Goal: Navigation & Orientation: Find specific page/section

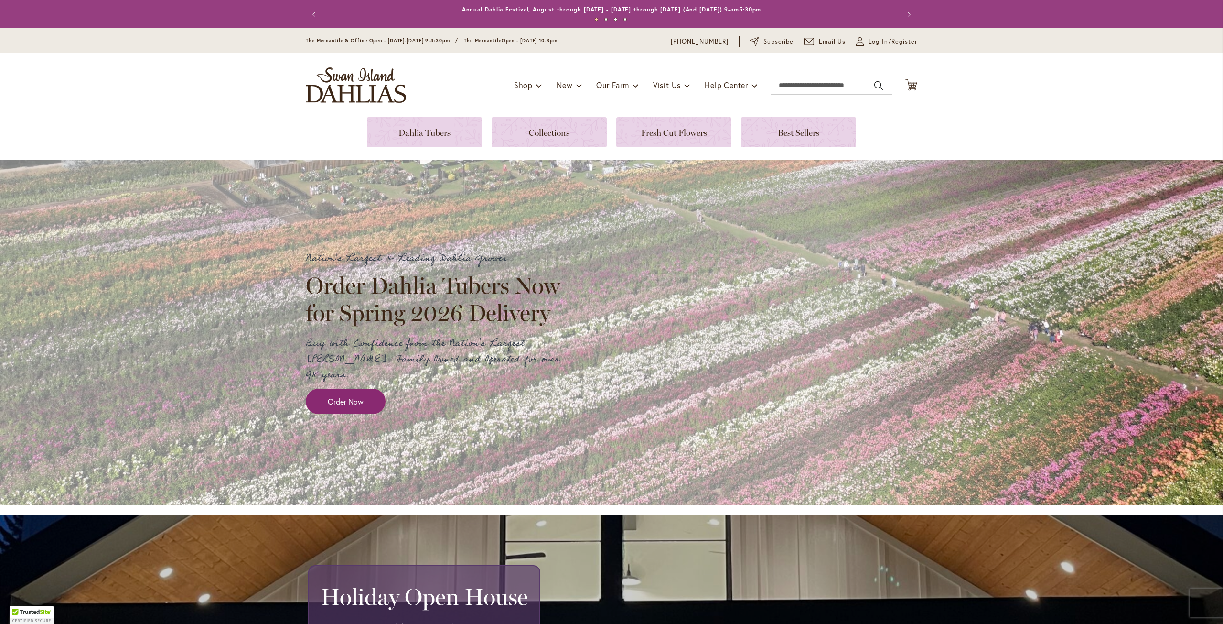
click at [365, 390] on link "Order Now" at bounding box center [346, 401] width 80 height 25
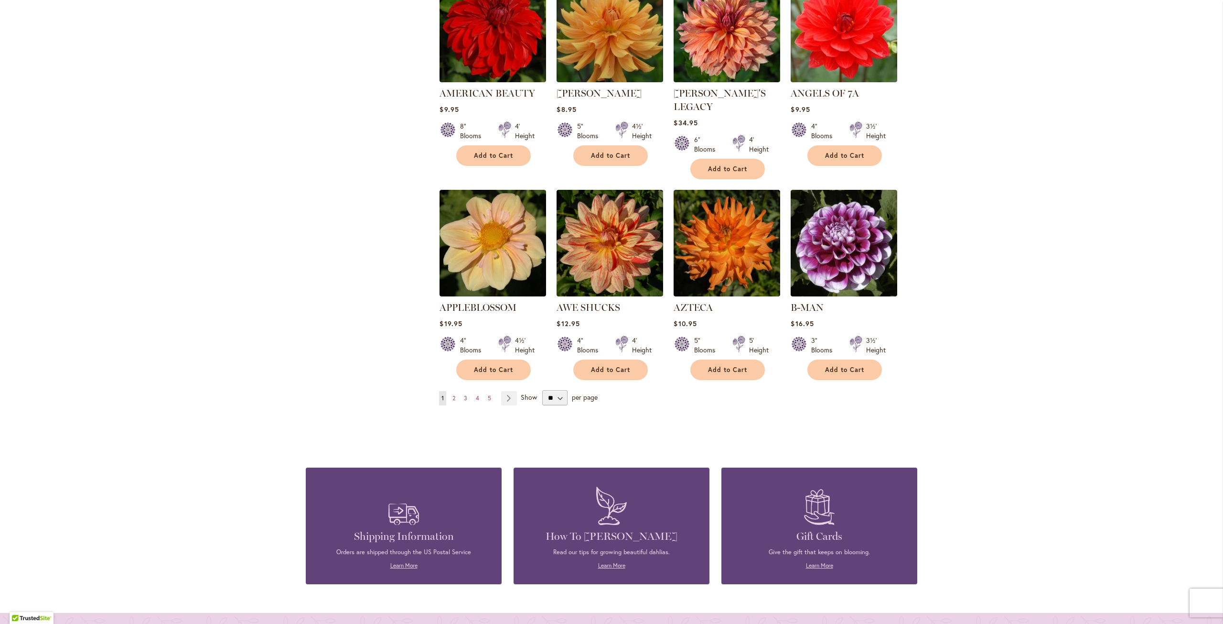
scroll to position [669, 0]
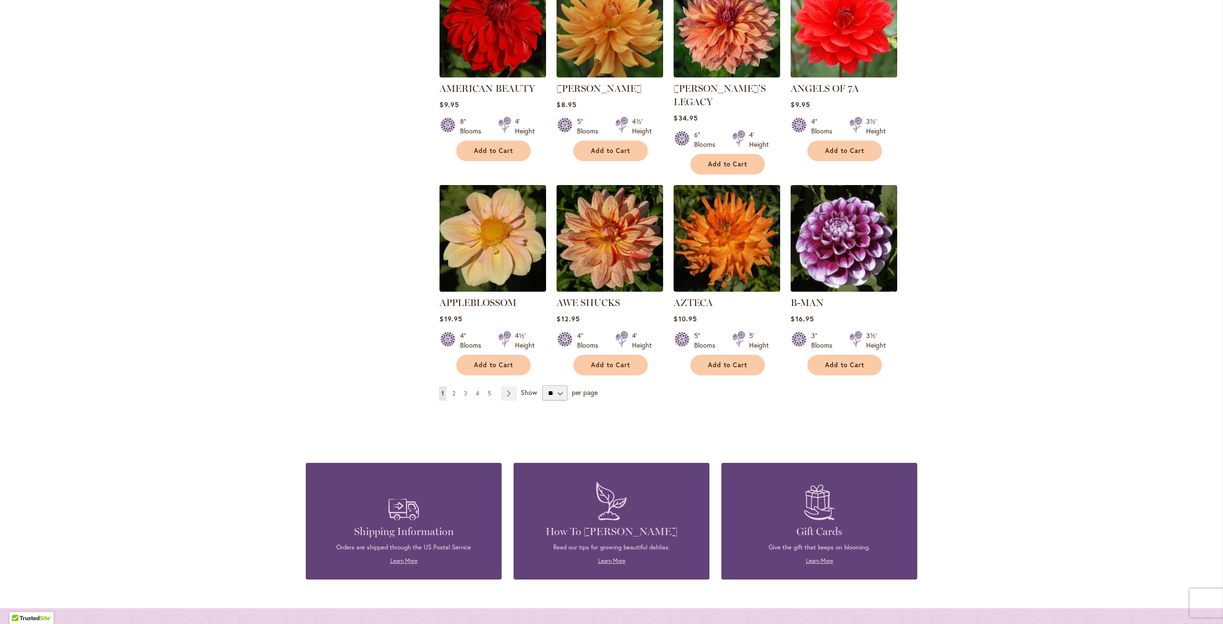
click at [453, 389] on span "2" at bounding box center [454, 392] width 3 height 7
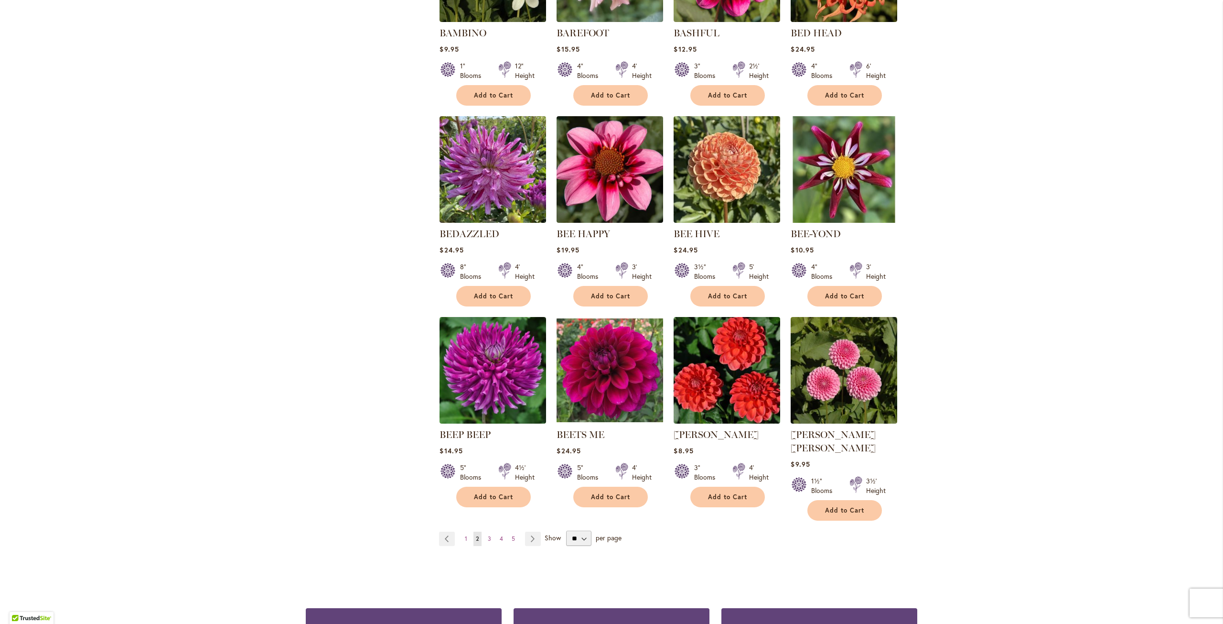
scroll to position [526, 0]
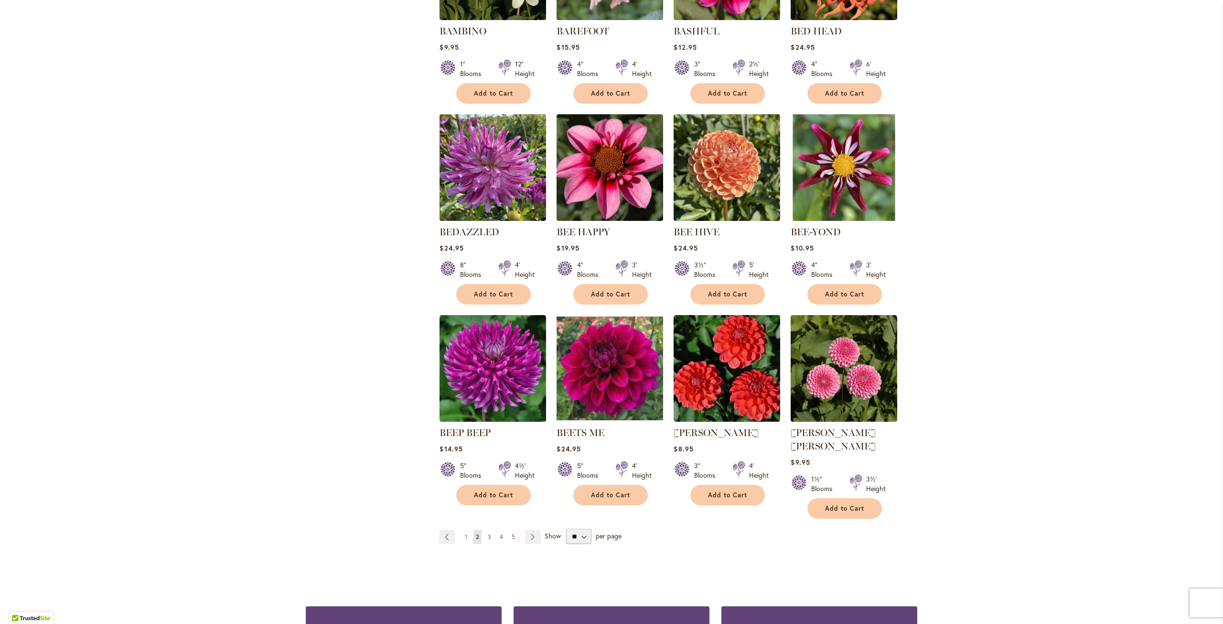
click at [488, 530] on link "Page 3" at bounding box center [490, 537] width 8 height 14
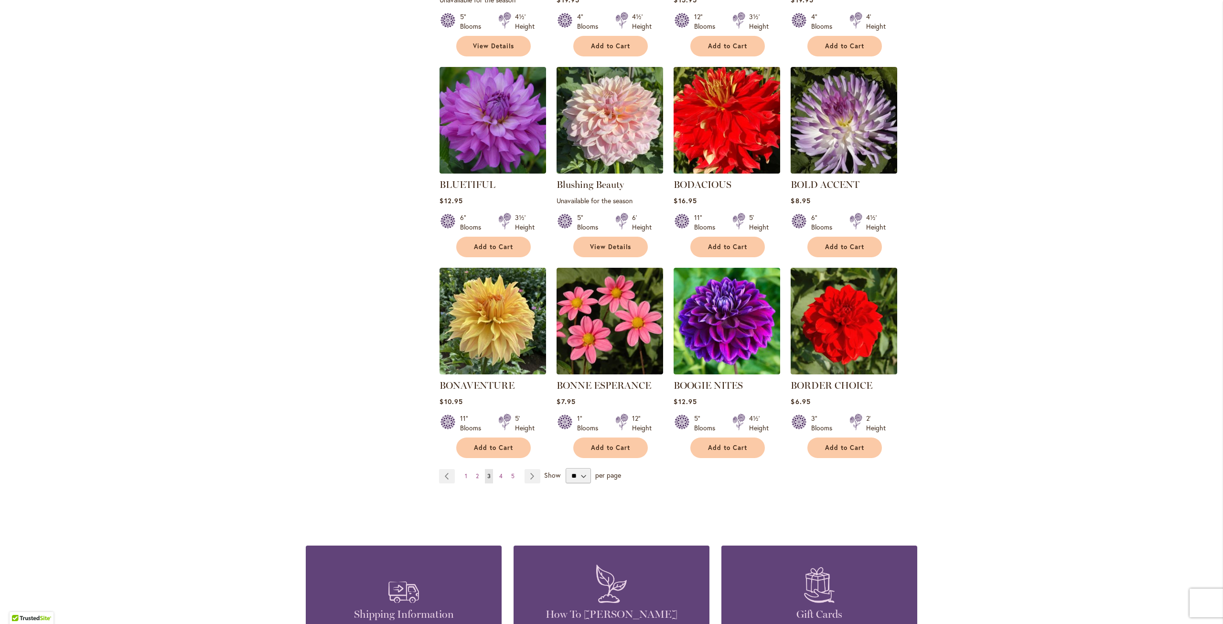
scroll to position [573, 0]
click at [497, 476] on link "Page 4" at bounding box center [501, 475] width 8 height 14
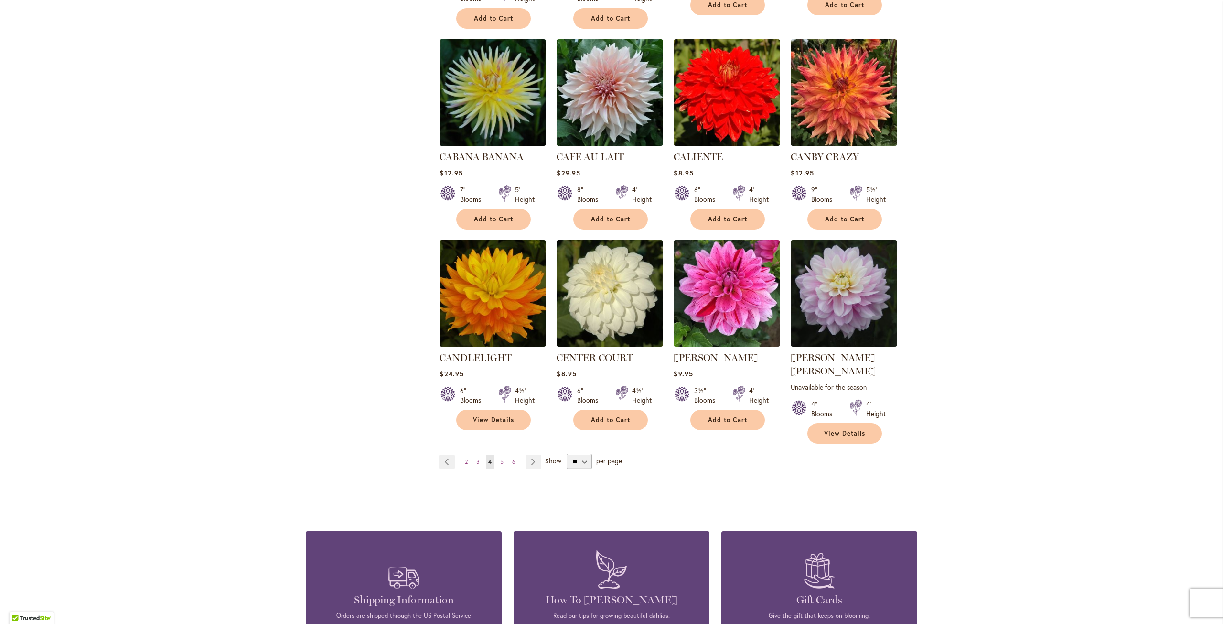
scroll to position [621, 0]
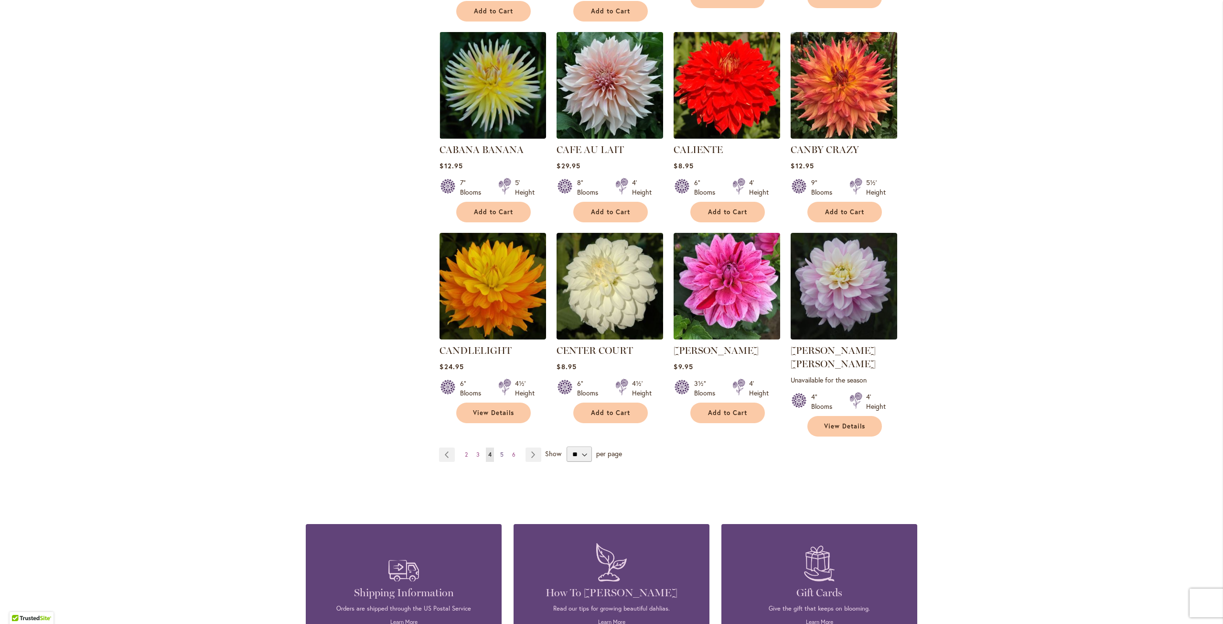
click at [498, 447] on link "Page 5" at bounding box center [502, 454] width 8 height 14
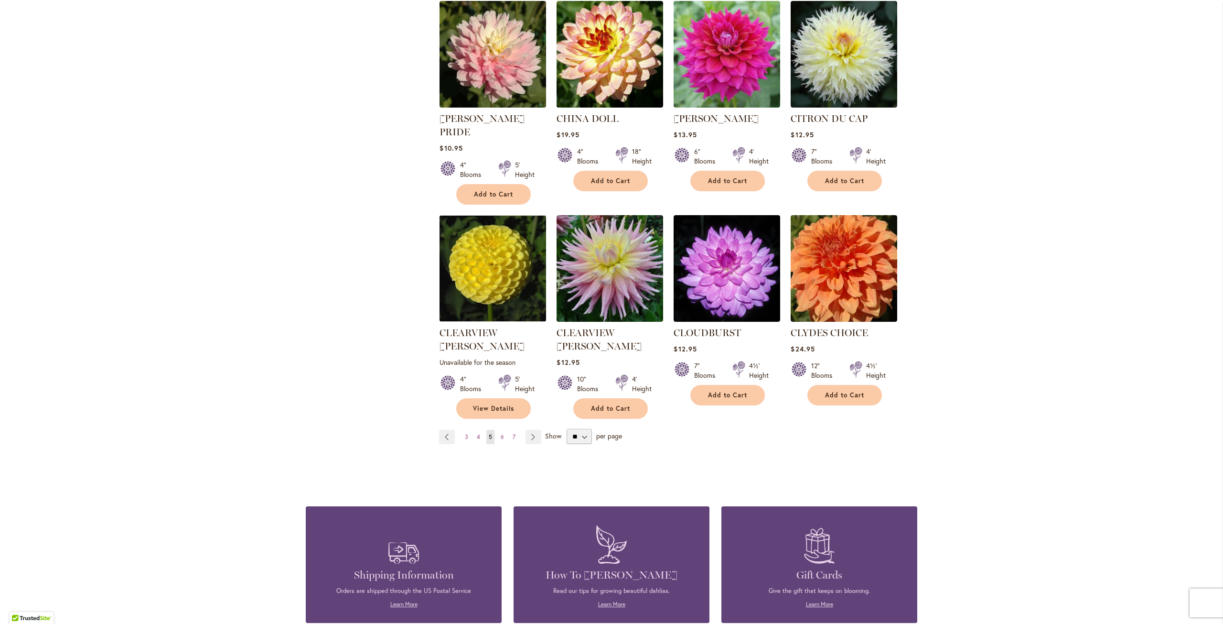
scroll to position [717, 0]
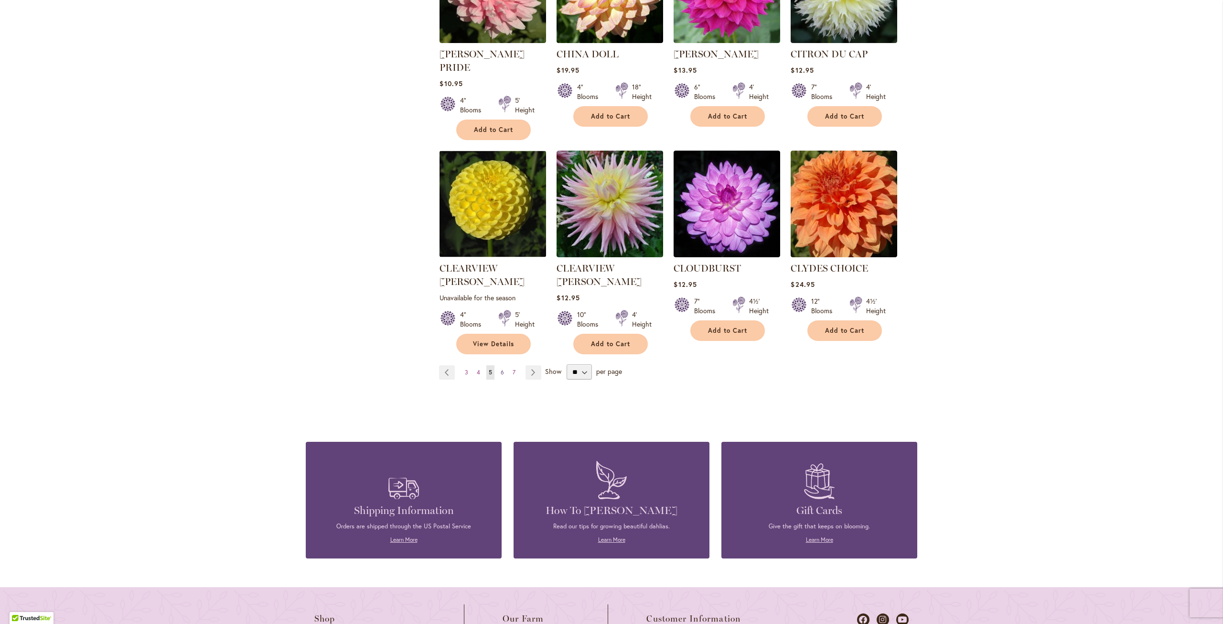
click at [500, 365] on link "Page 6" at bounding box center [502, 372] width 8 height 14
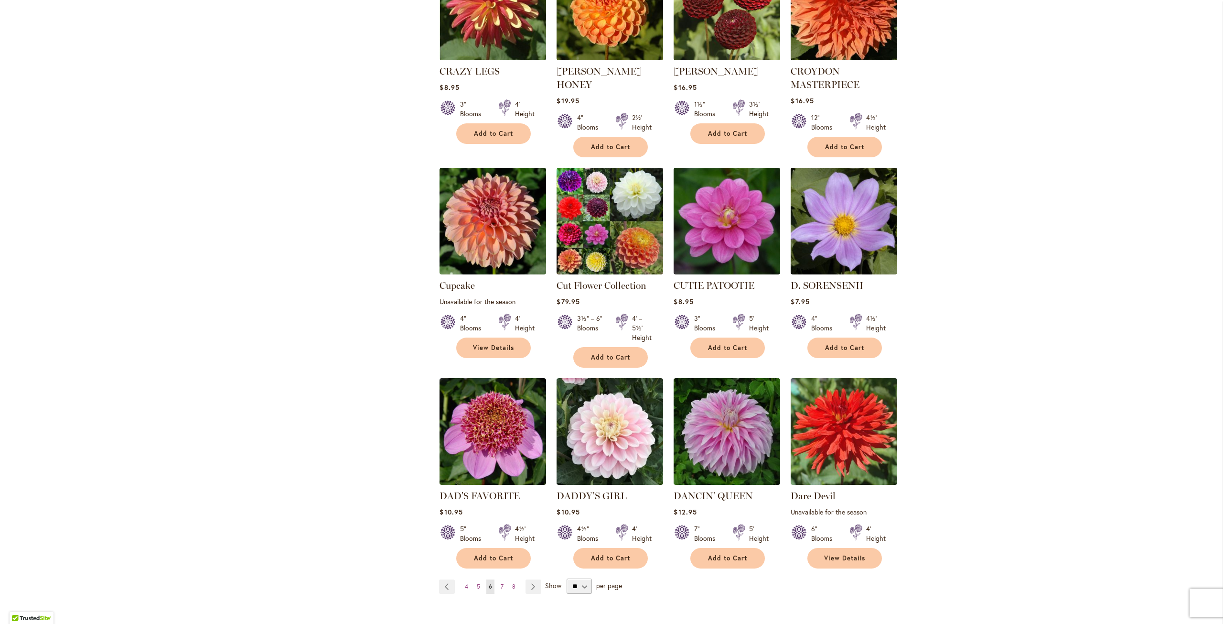
scroll to position [526, 0]
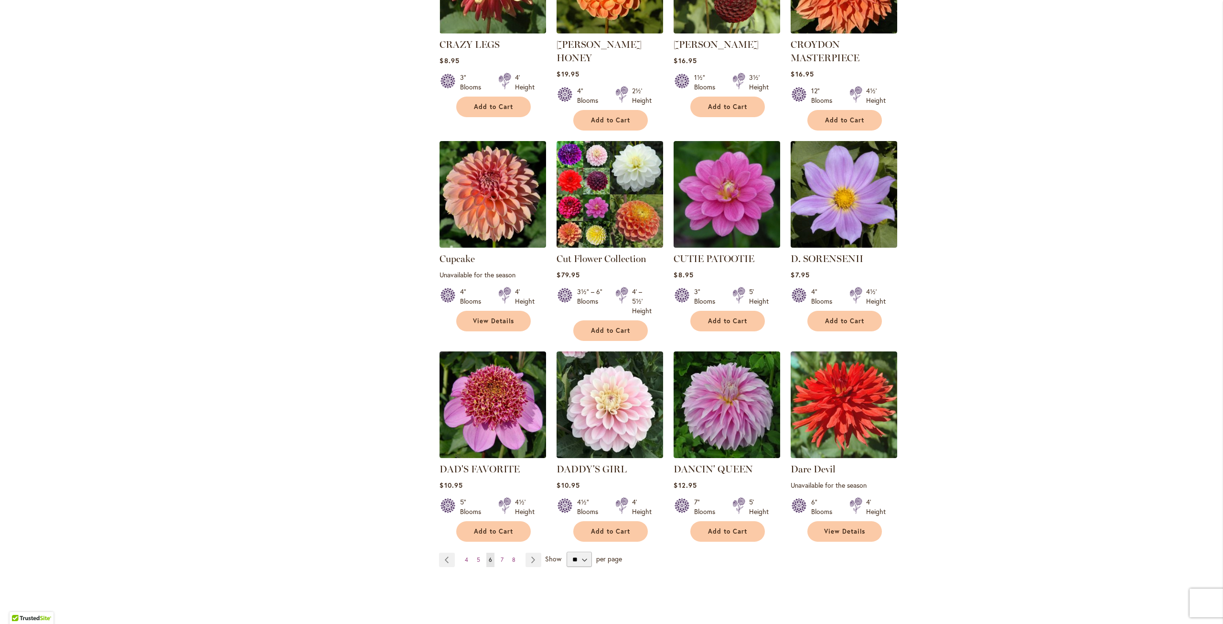
click at [503, 552] on ul "Page Previous Page 4 Page 5 You're currently reading page 6 Page 7 Page 8 Page …" at bounding box center [492, 559] width 106 height 14
click at [501, 556] on span "7" at bounding box center [502, 559] width 3 height 7
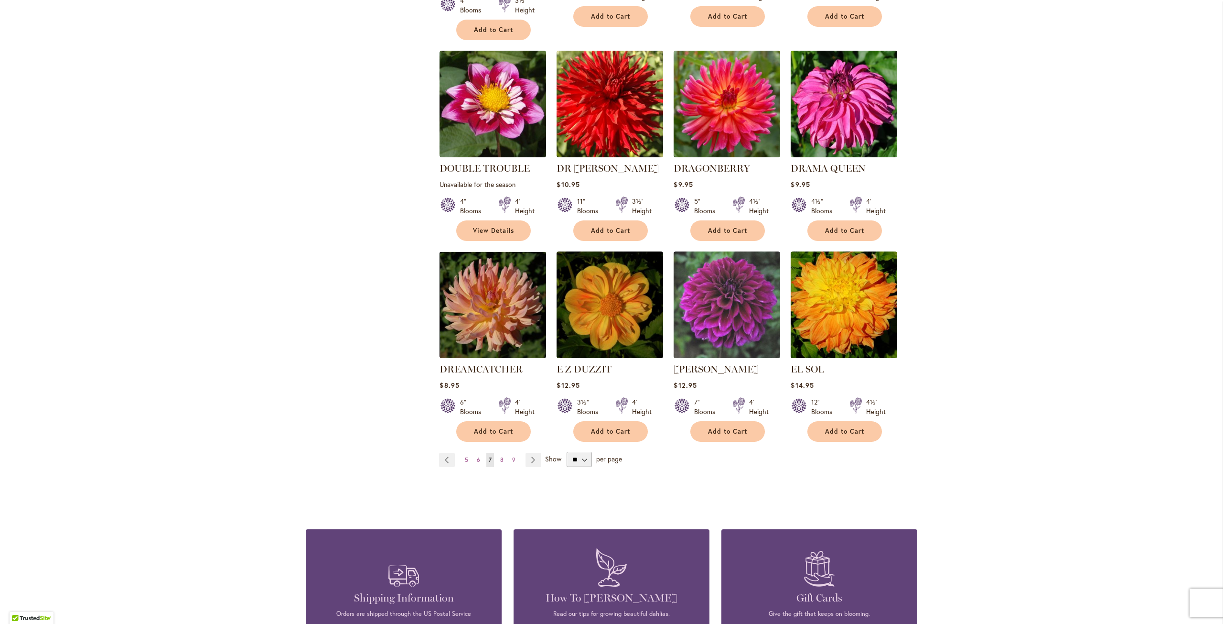
scroll to position [621, 0]
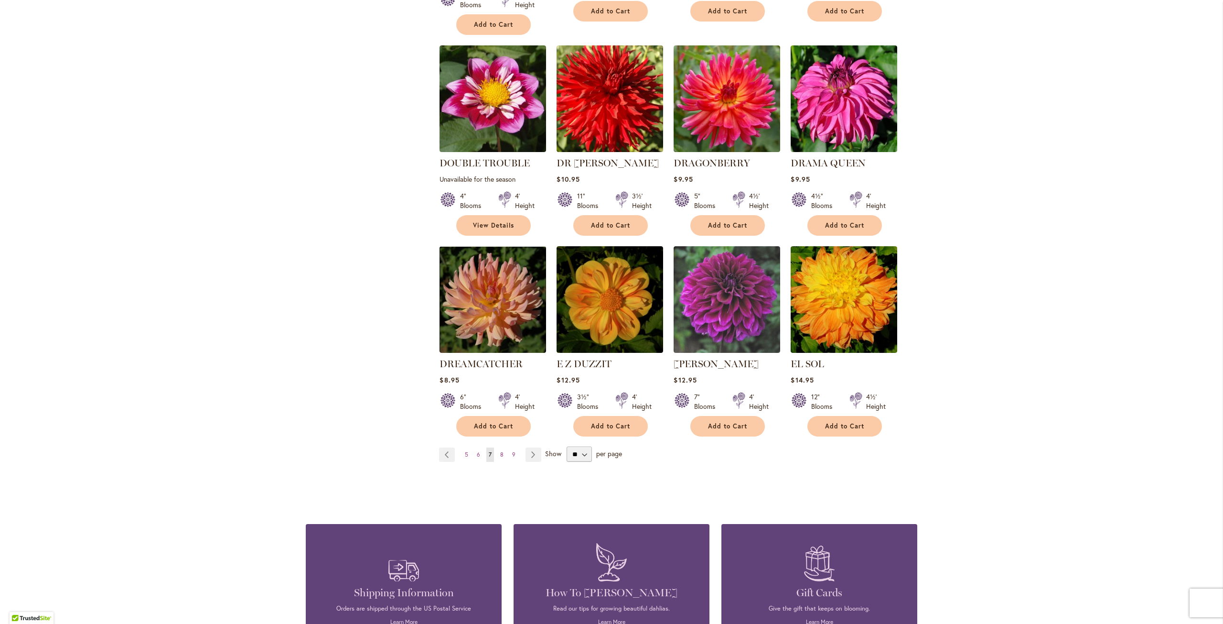
click at [494, 447] on ul "Page Previous Page 5 Page 6 You're currently reading page 7 Page 8 Page 9 Page …" at bounding box center [492, 454] width 106 height 14
click at [503, 447] on ul "Page Previous Page 5 Page 6 You're currently reading page 7 Page 8 Page 9 Page …" at bounding box center [492, 454] width 106 height 14
click at [502, 447] on link "Page 8" at bounding box center [502, 454] width 8 height 14
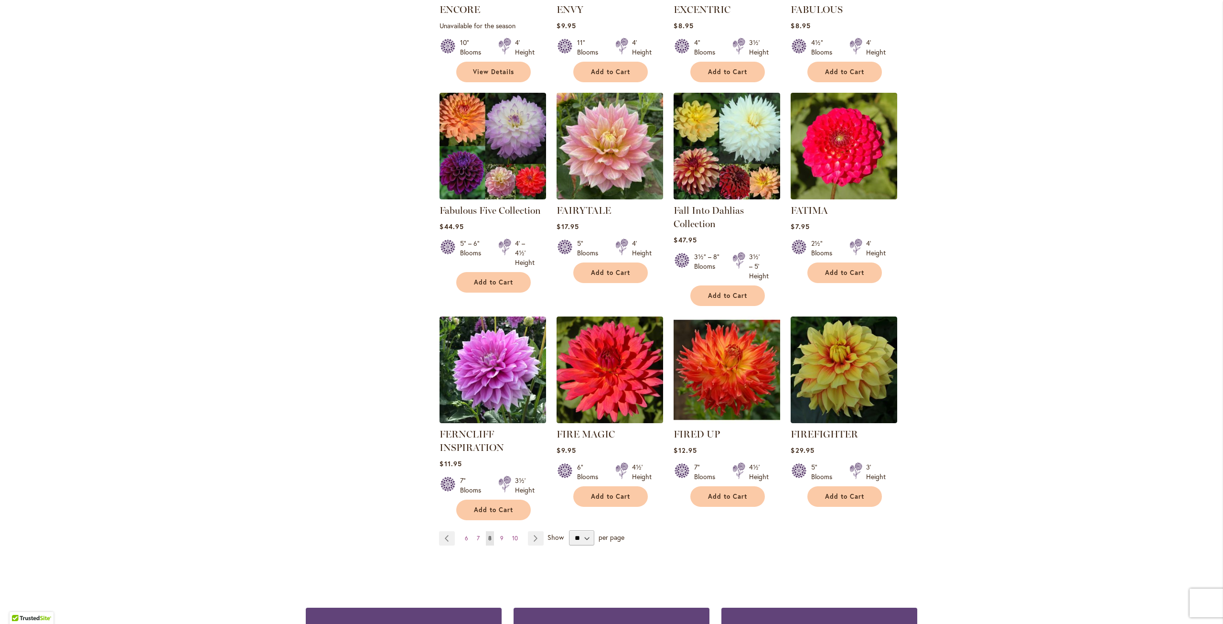
scroll to position [573, 0]
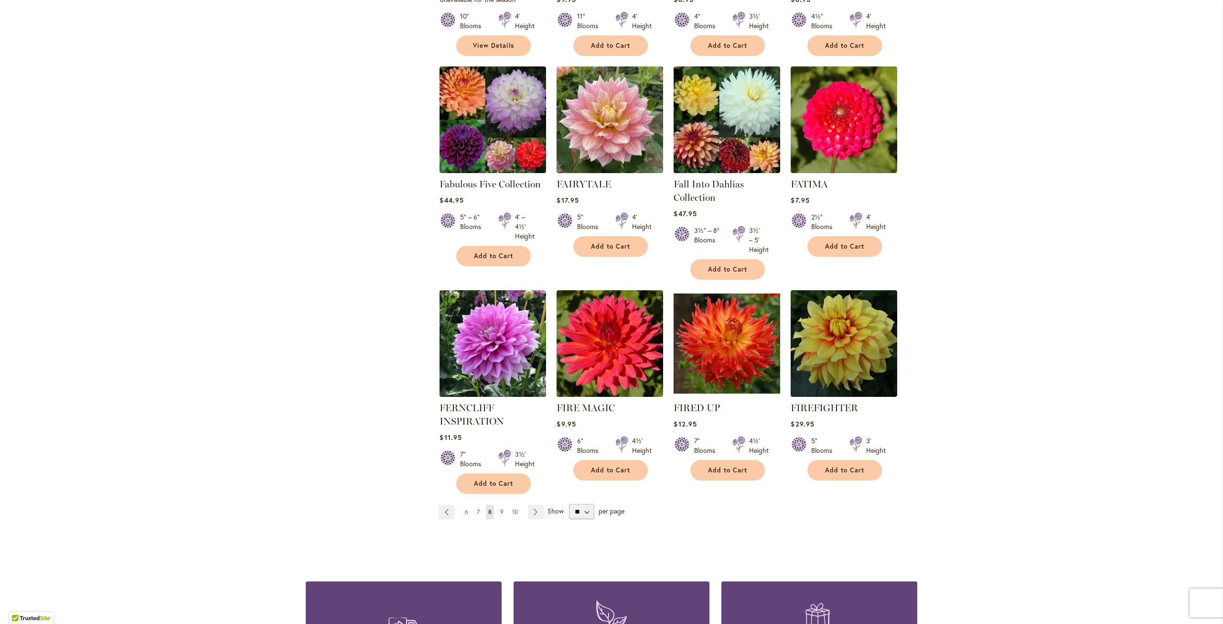
click at [500, 510] on span "9" at bounding box center [501, 511] width 3 height 7
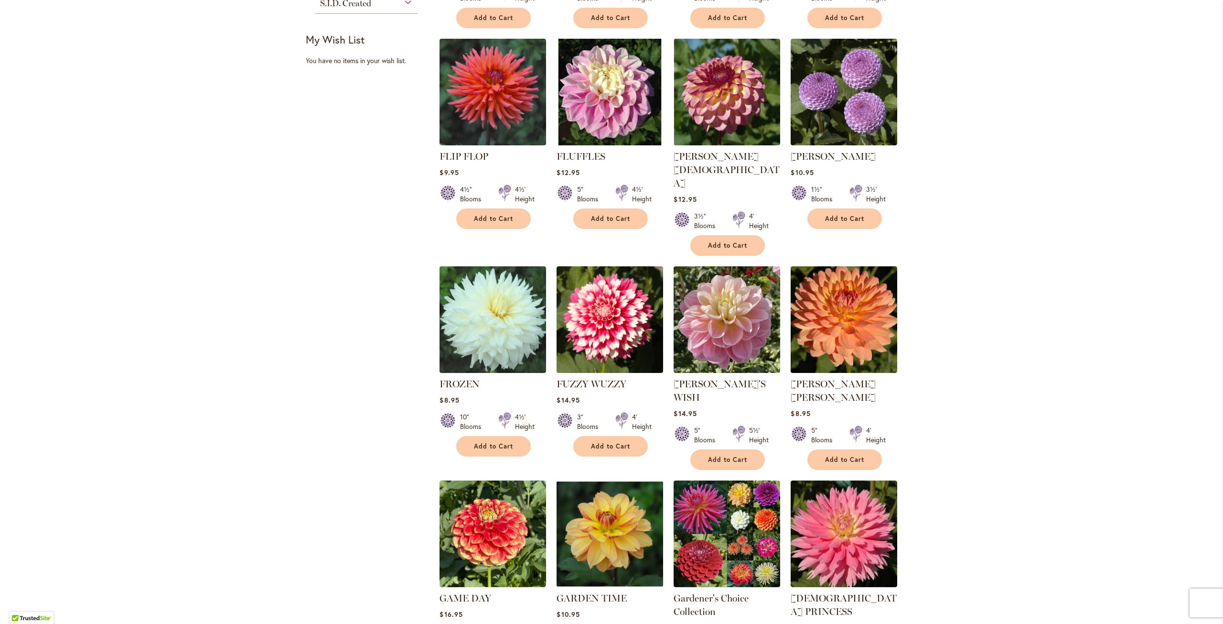
scroll to position [478, 0]
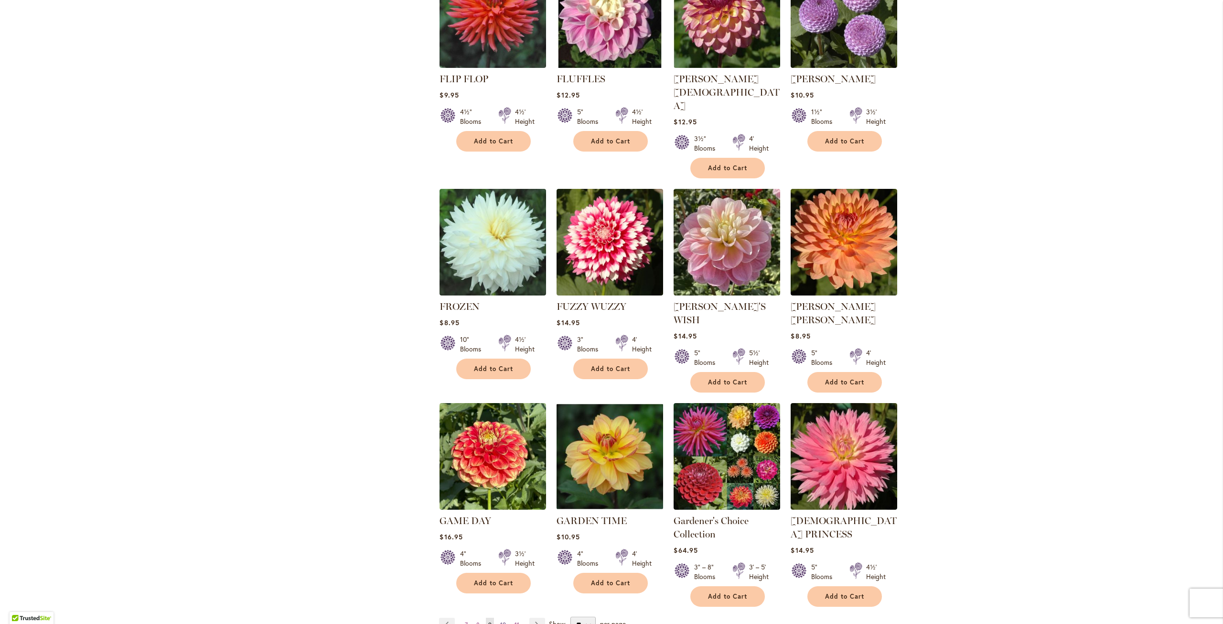
click at [500, 621] on span "10" at bounding box center [503, 624] width 6 height 7
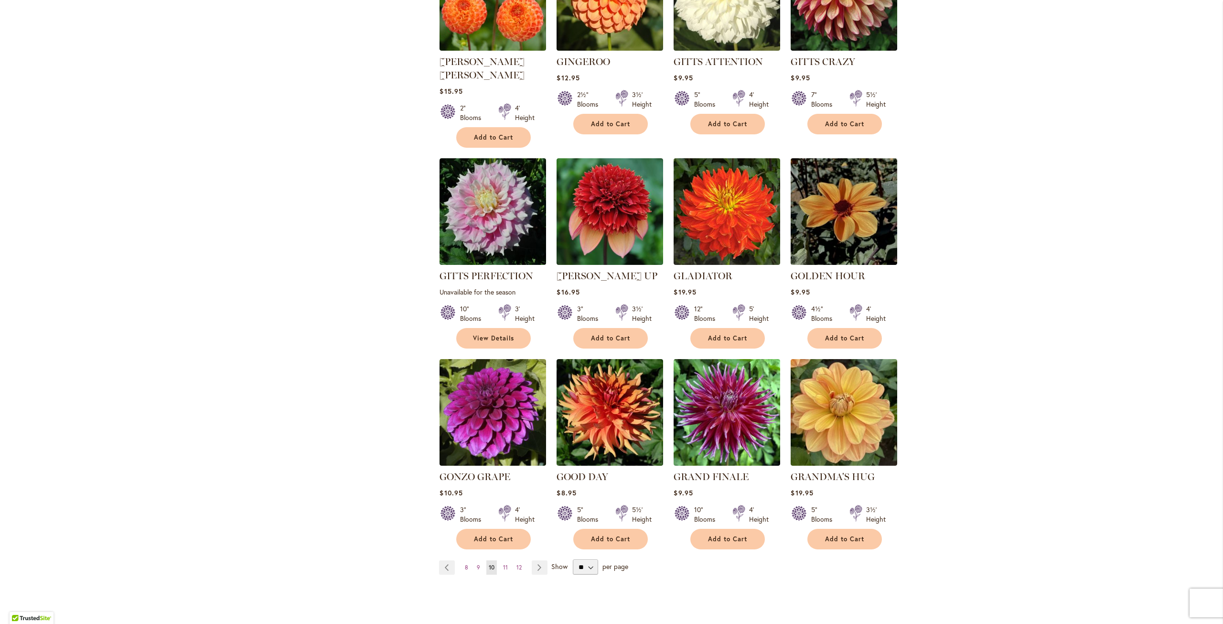
scroll to position [526, 0]
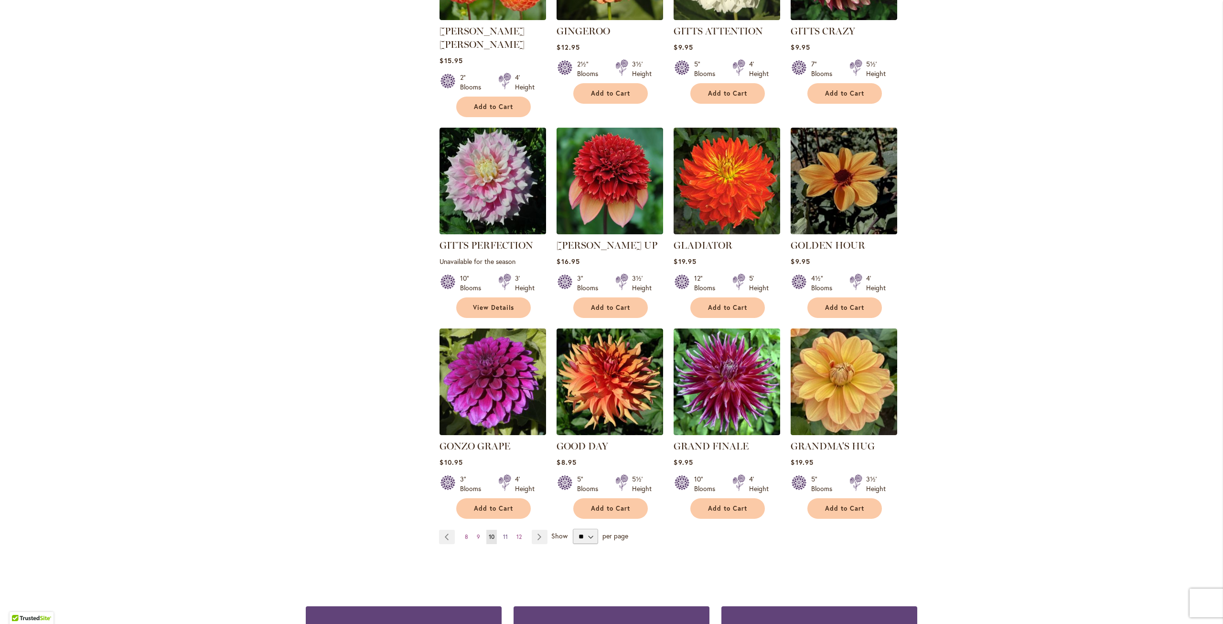
click at [503, 533] on span "11" at bounding box center [505, 536] width 5 height 7
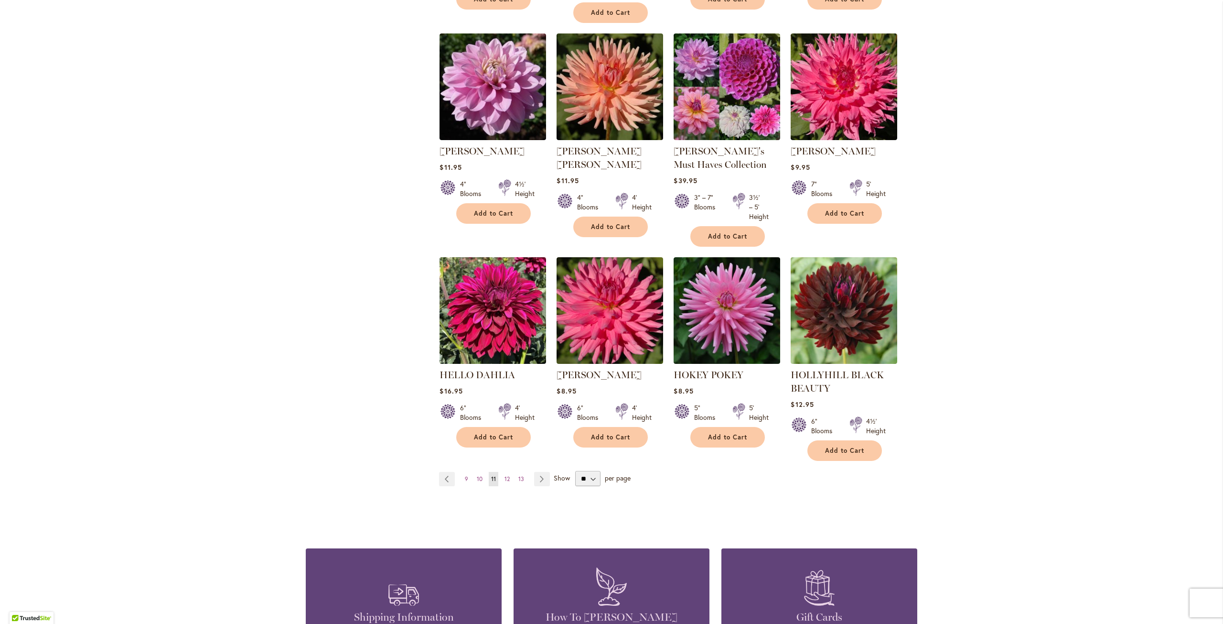
scroll to position [621, 0]
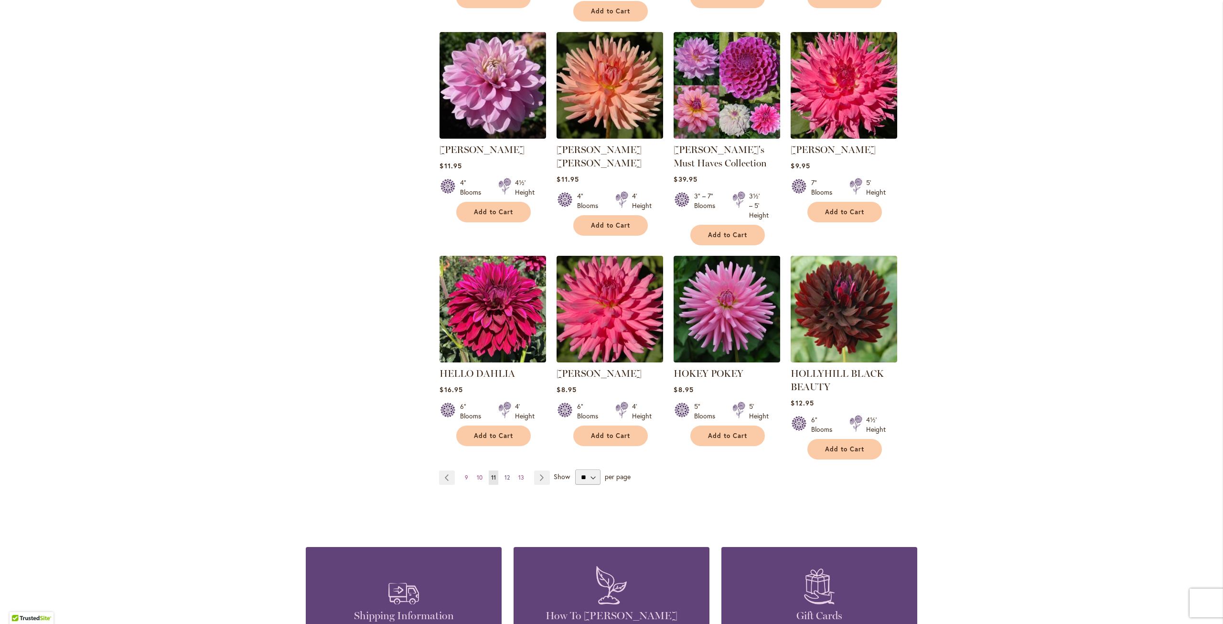
click at [505, 474] on span "12" at bounding box center [507, 477] width 5 height 7
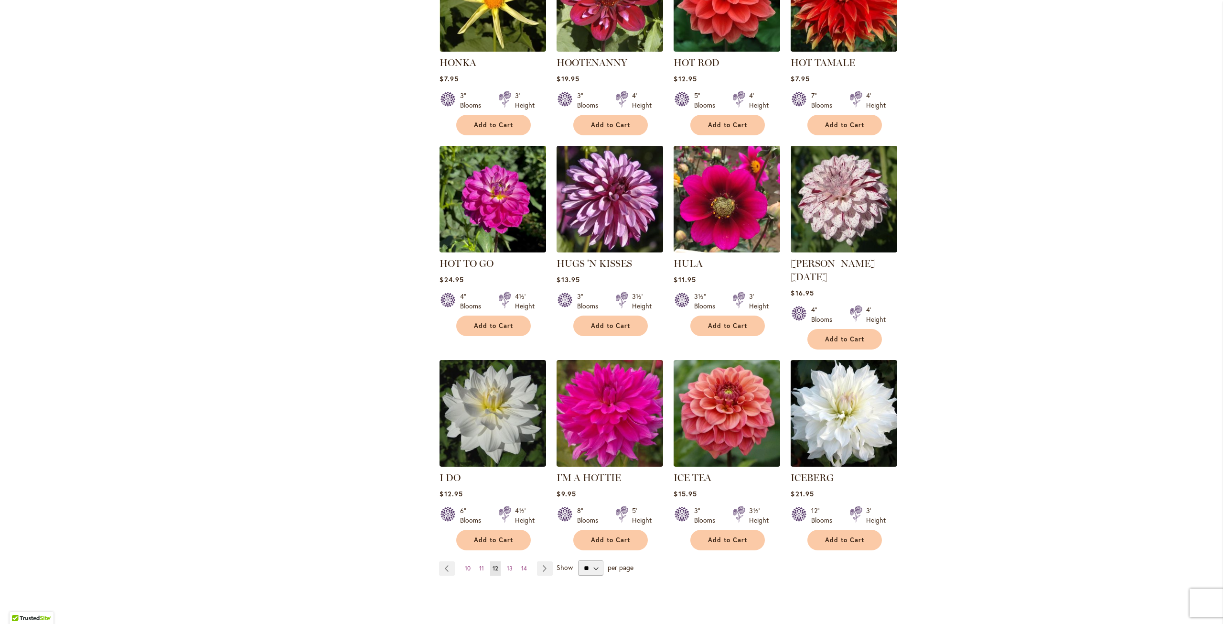
scroll to position [573, 0]
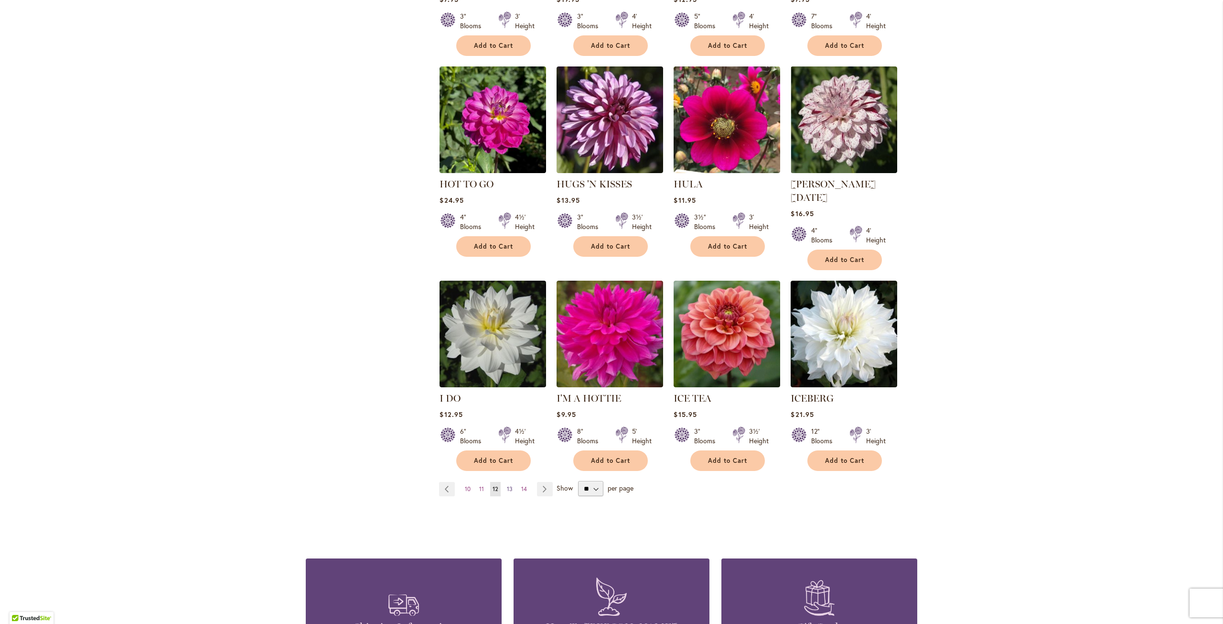
click at [507, 485] on span "13" at bounding box center [510, 488] width 6 height 7
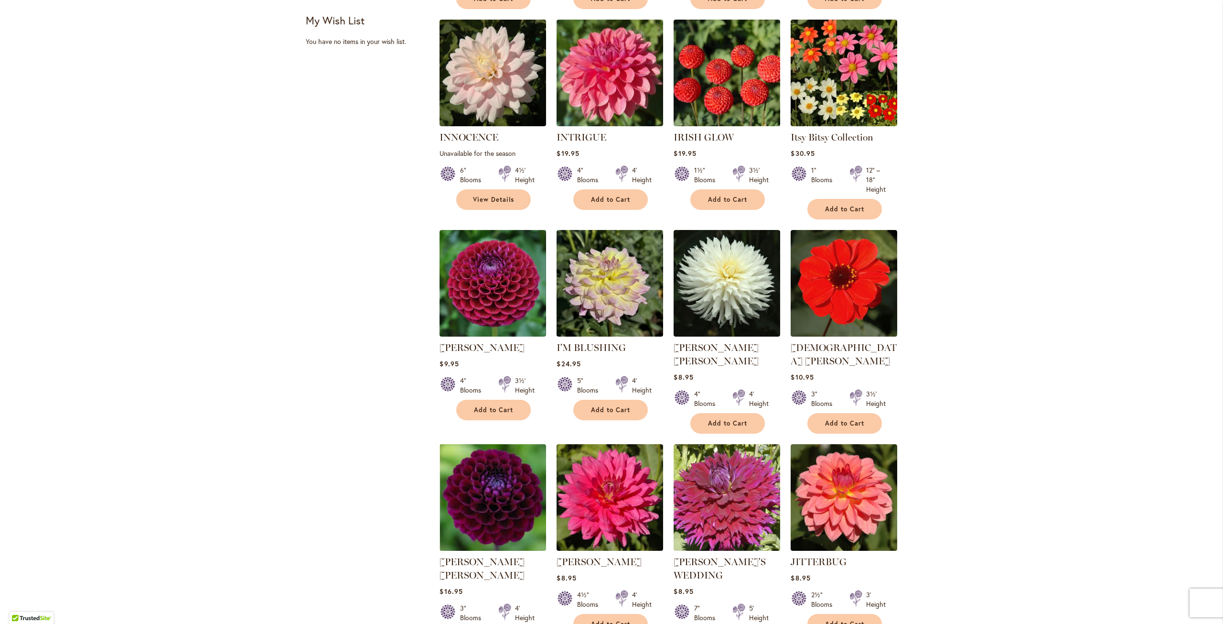
scroll to position [526, 0]
